Goal: Information Seeking & Learning: Learn about a topic

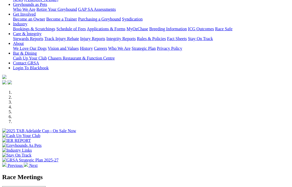
scroll to position [82, 0]
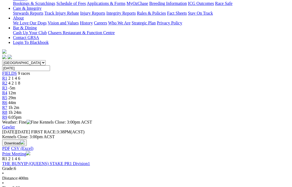
scroll to position [104, 0]
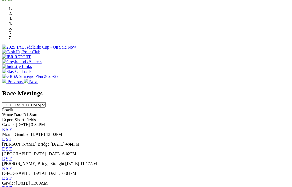
scroll to position [176, 0]
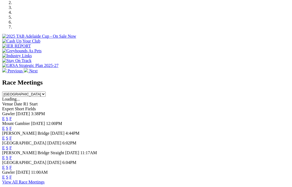
click at [12, 174] on link "F" at bounding box center [10, 176] width 2 height 5
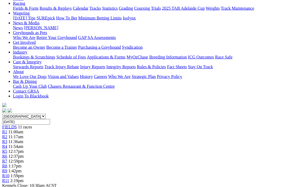
scroll to position [62, 0]
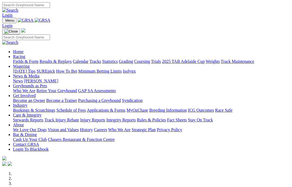
scroll to position [176, 0]
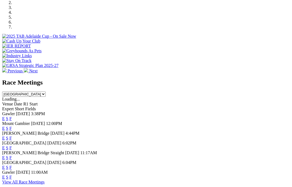
click at [203, 170] on div "Gawler 10 Sep 25 11:00AM E S F" at bounding box center [146, 175] width 288 height 10
click at [12, 165] on link "F" at bounding box center [10, 167] width 2 height 5
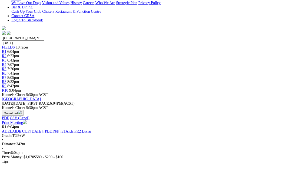
scroll to position [127, 0]
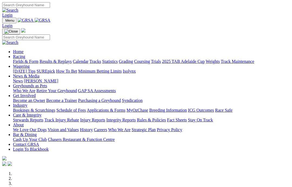
scroll to position [176, 0]
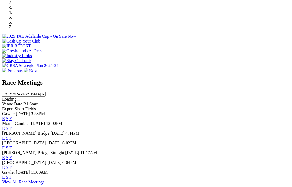
click at [12, 174] on link "F" at bounding box center [10, 176] width 2 height 5
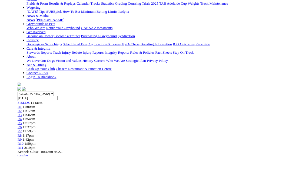
scroll to position [67, 0]
